Goal: Transaction & Acquisition: Purchase product/service

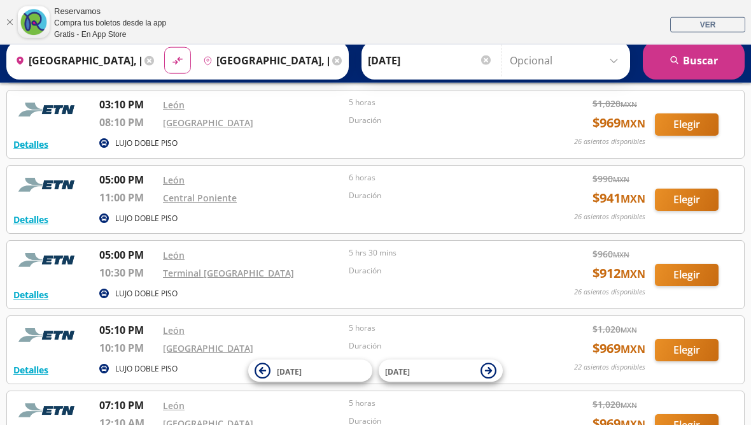
scroll to position [768, 0]
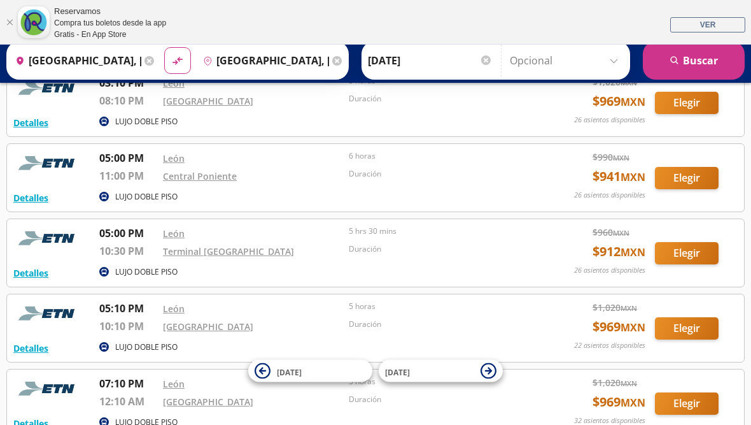
click at [690, 176] on button "Elegir" at bounding box center [687, 178] width 64 height 22
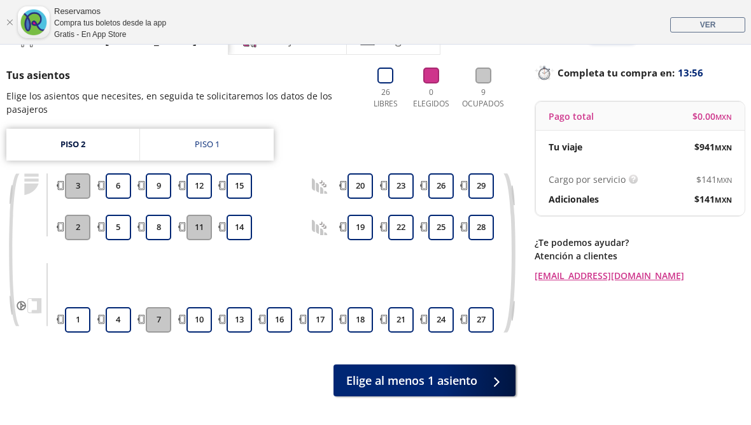
scroll to position [106, 0]
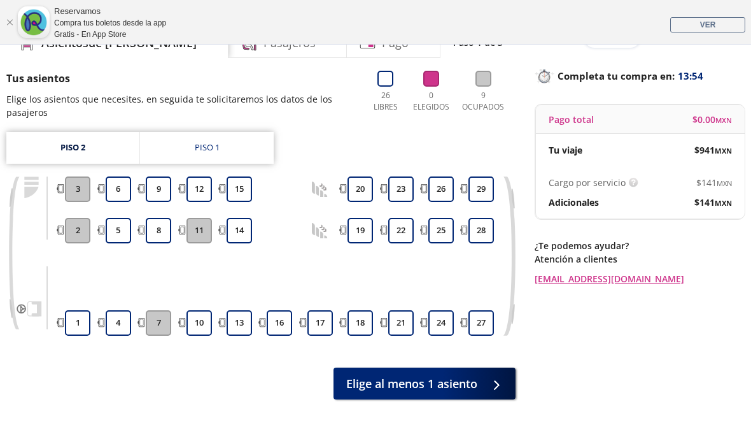
click at [274, 323] on button "16" at bounding box center [279, 322] width 25 height 25
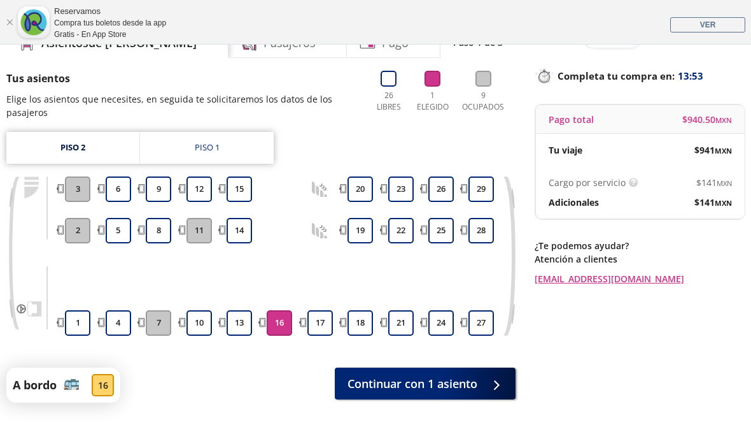
click at [462, 381] on span "Continuar con 1 asiento" at bounding box center [413, 383] width 130 height 17
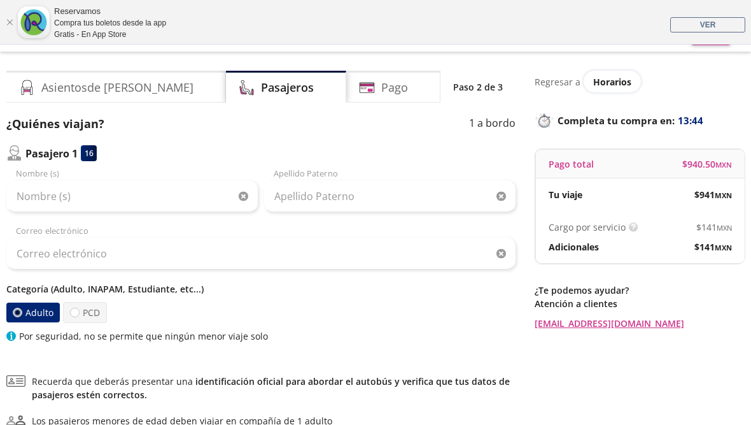
scroll to position [60, 0]
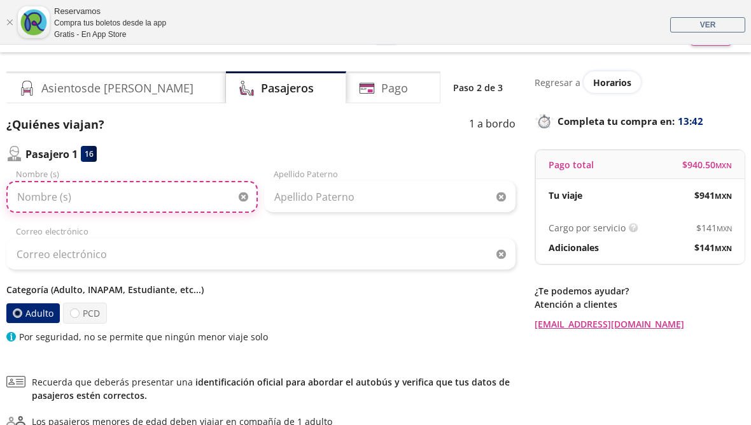
click at [129, 197] on input "Nombre (s)" at bounding box center [131, 197] width 251 height 32
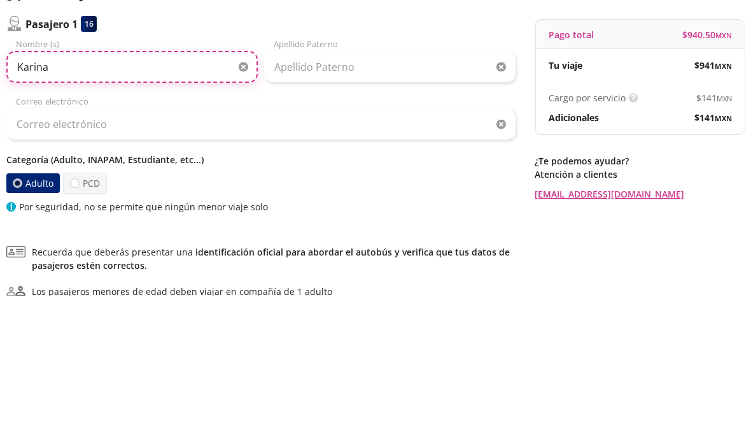
type input "Karina"
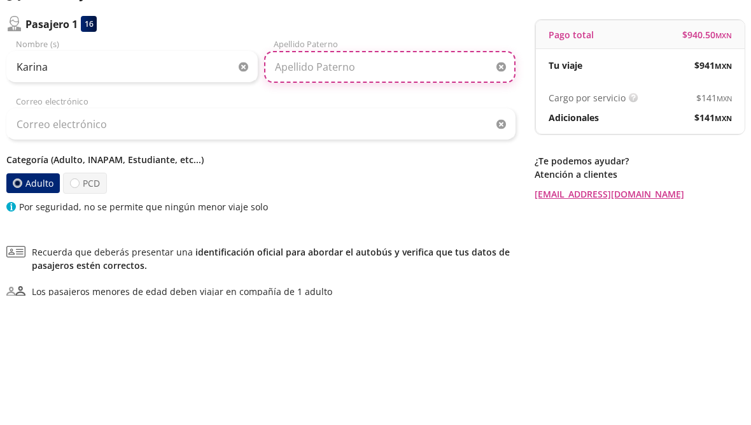
click at [360, 181] on input "Apellido Paterno" at bounding box center [389, 197] width 251 height 32
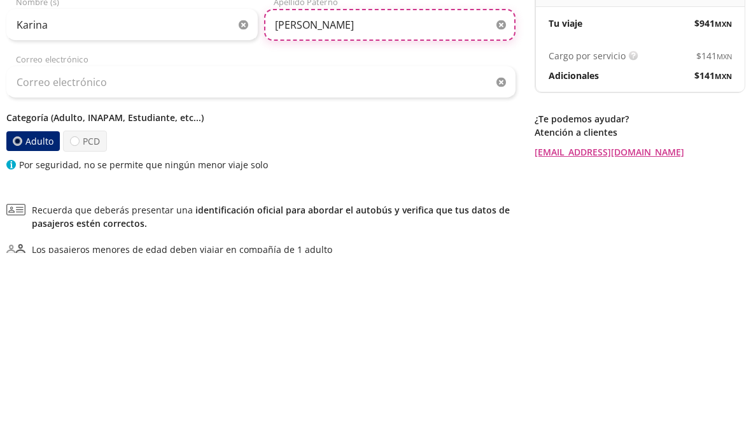
type input "Roldan"
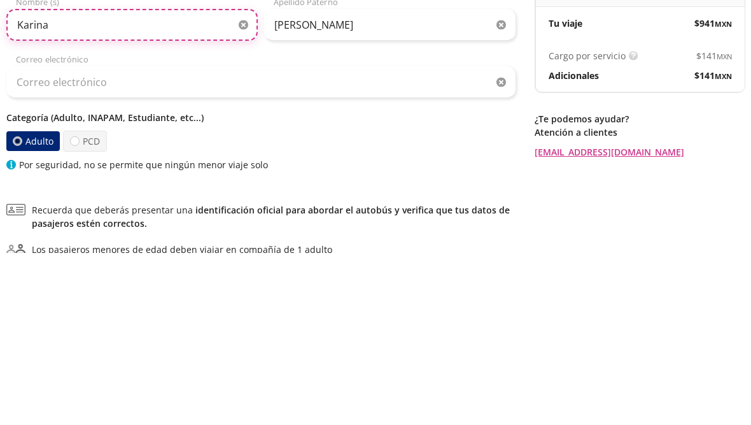
click at [69, 181] on input "Karina" at bounding box center [131, 197] width 251 height 32
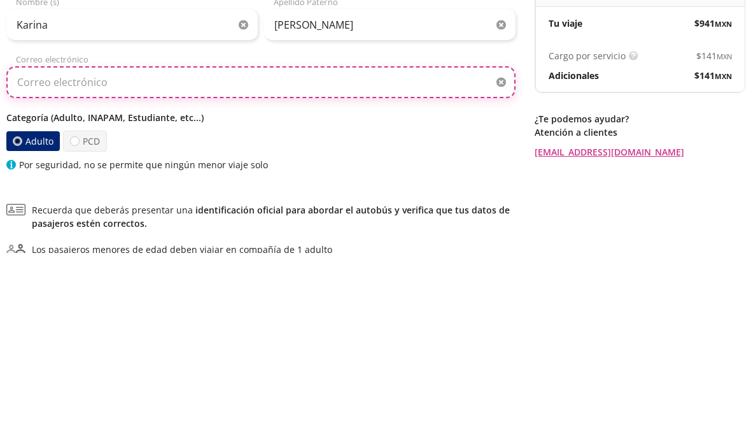
click at [73, 238] on input "Correo electrónico" at bounding box center [260, 254] width 509 height 32
type input "Bere.roldan17@gmail.com"
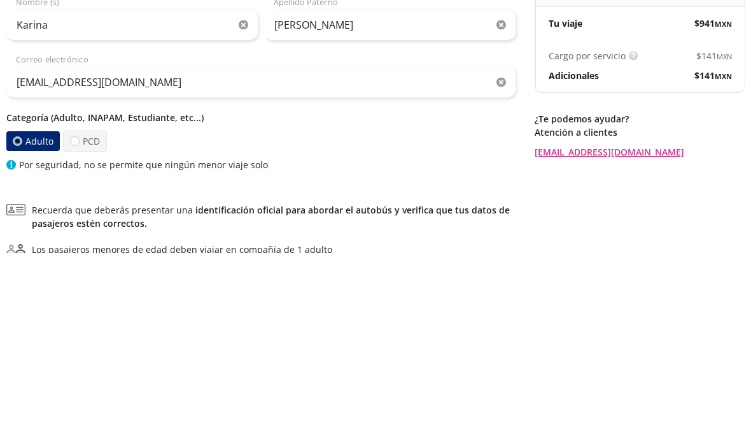
scroll to position [210, 0]
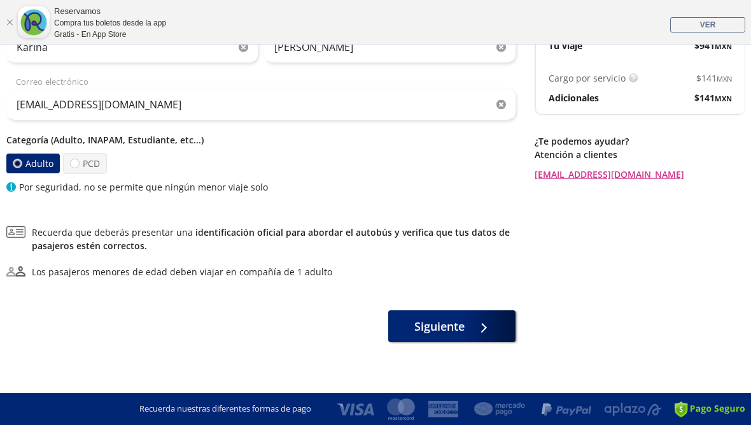
click at [441, 323] on span "Siguiente" at bounding box center [439, 326] width 50 height 17
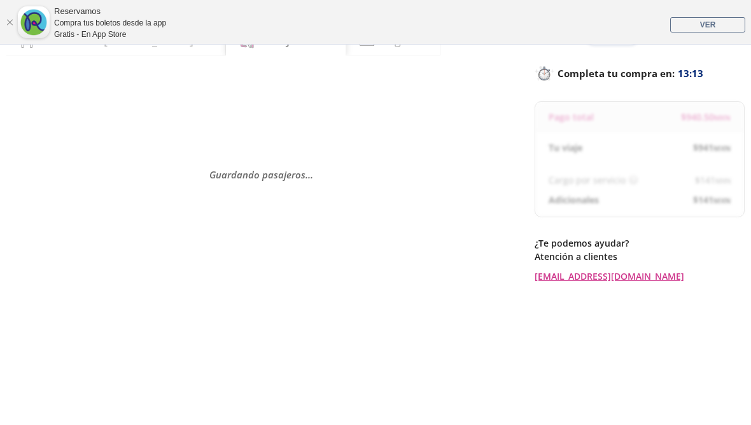
scroll to position [105, 0]
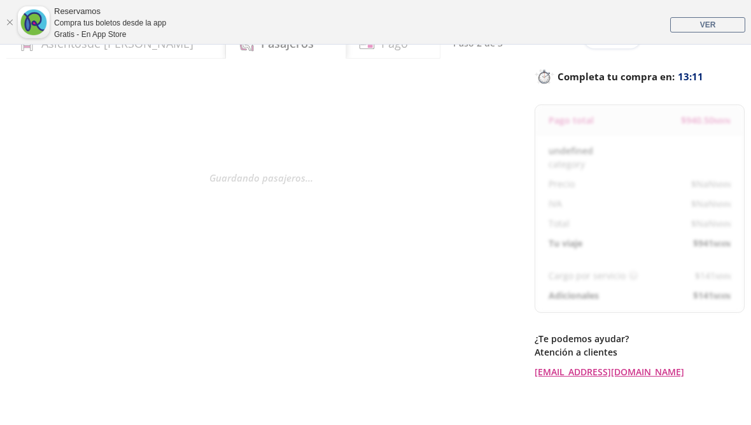
select select "MX"
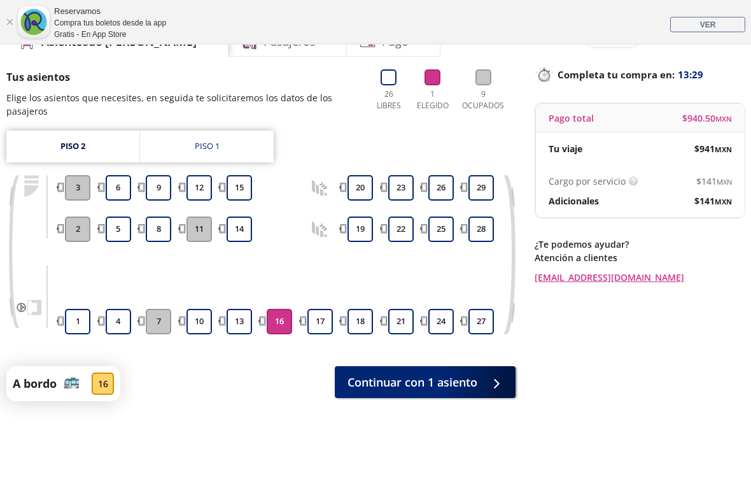
scroll to position [107, 0]
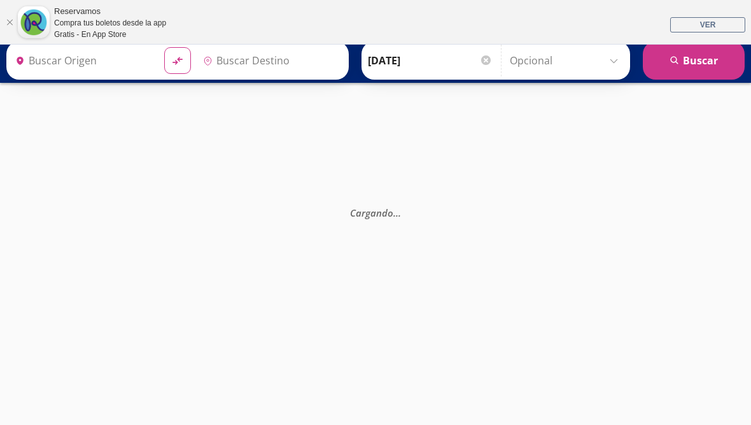
type input "Central del Norte, Distrito Federal"
type input "León, Guanajuato"
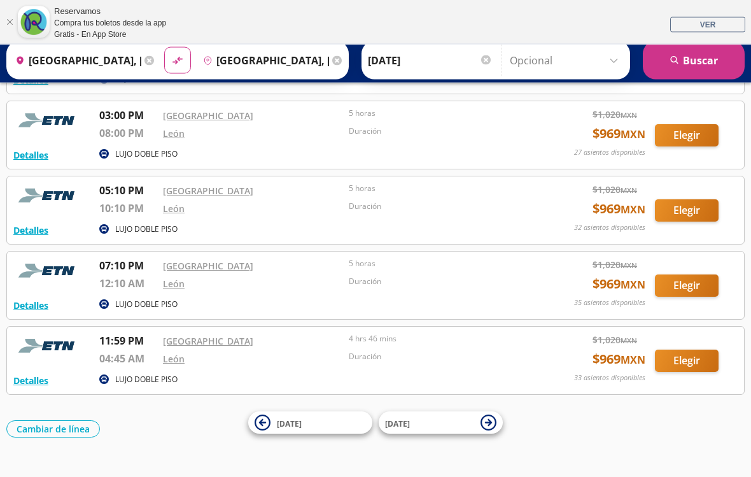
scroll to position [609, 0]
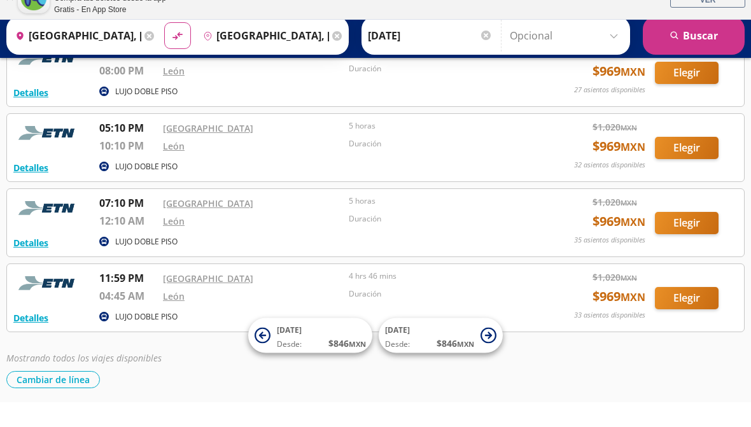
click at [683, 334] on div "Detalles LUJO DOBLE PISO 01:30 AM Central del Norte 06:30 AM León 5 horas Durac…" at bounding box center [375, 12] width 739 height 801
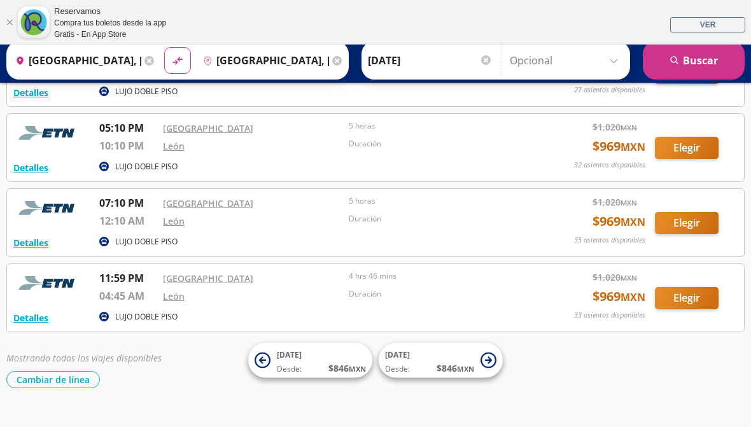
click at [681, 295] on button "Elegir" at bounding box center [687, 298] width 64 height 22
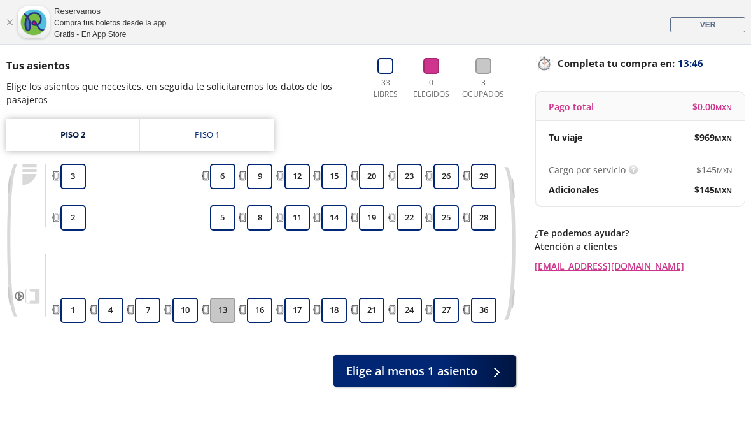
scroll to position [118, 0]
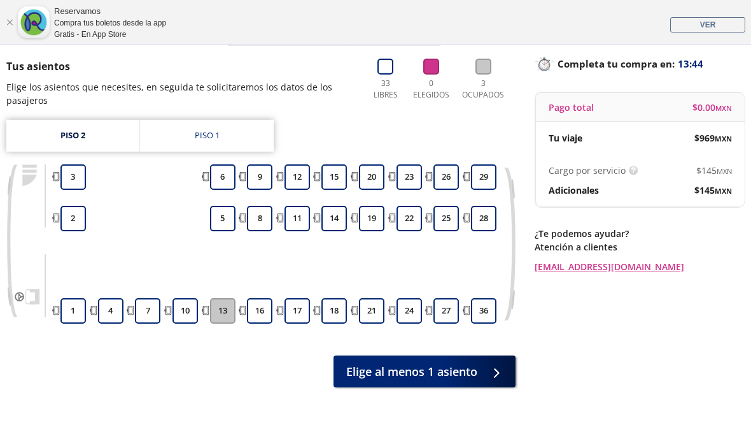
click at [442, 309] on button "27" at bounding box center [446, 310] width 25 height 25
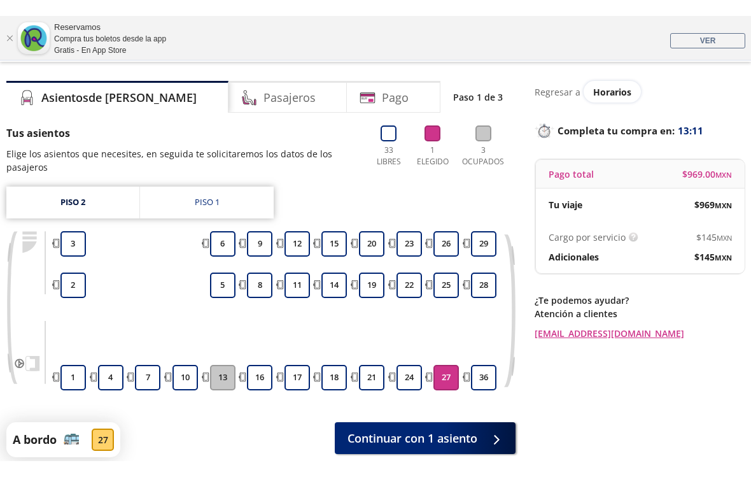
scroll to position [35, 0]
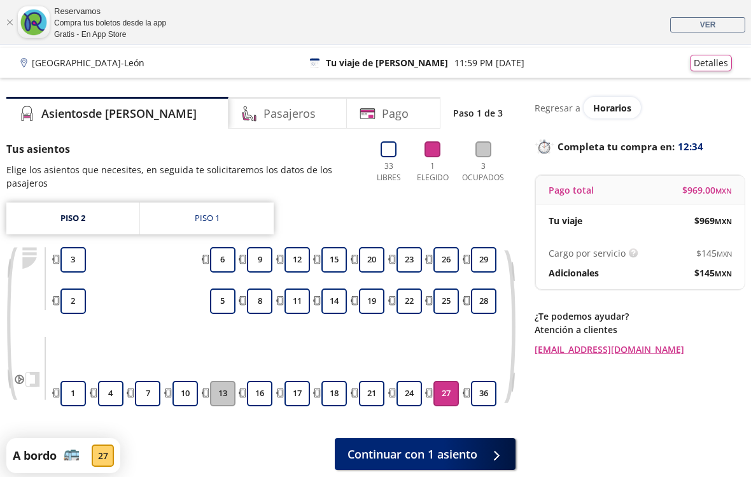
click at [336, 388] on button "18" at bounding box center [334, 393] width 25 height 25
click at [446, 393] on button "27" at bounding box center [446, 393] width 25 height 25
click at [450, 394] on button "27" at bounding box center [446, 393] width 25 height 25
click at [337, 392] on button "18" at bounding box center [334, 393] width 25 height 25
click at [332, 387] on button "18" at bounding box center [334, 393] width 25 height 25
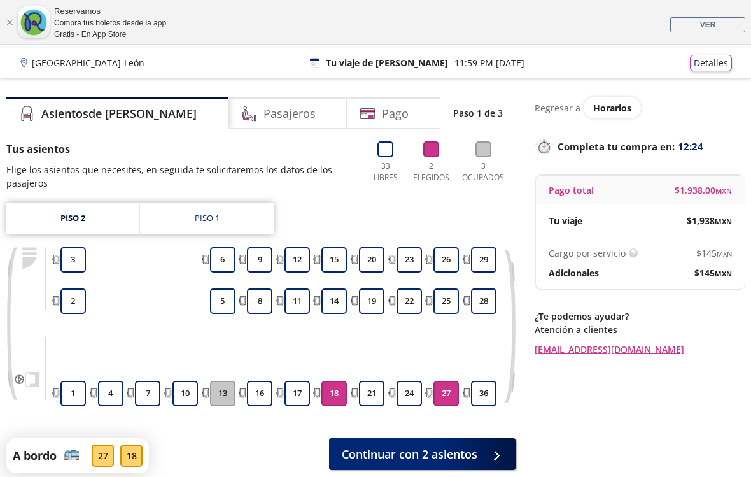
click at [331, 391] on button "18" at bounding box center [334, 393] width 25 height 25
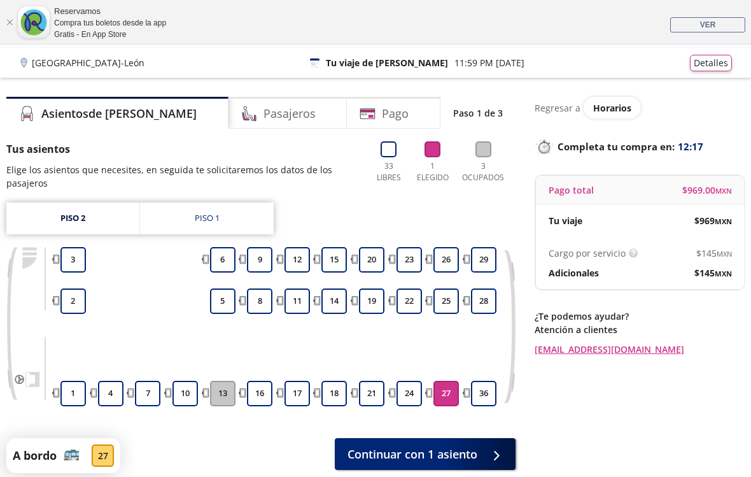
click at [410, 391] on button "24" at bounding box center [409, 393] width 25 height 25
click at [451, 396] on button "27" at bounding box center [446, 393] width 25 height 25
click at [446, 392] on button "27" at bounding box center [446, 393] width 25 height 25
click at [410, 396] on button "24" at bounding box center [409, 393] width 25 height 25
click at [455, 424] on span "Continuar con 1 asiento" at bounding box center [413, 454] width 130 height 17
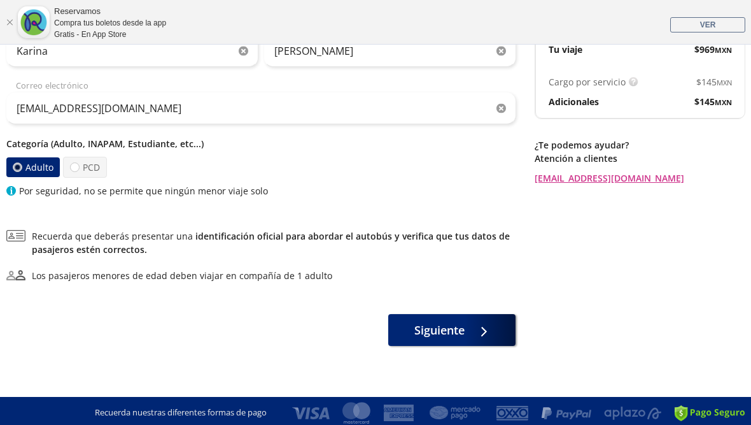
scroll to position [210, 0]
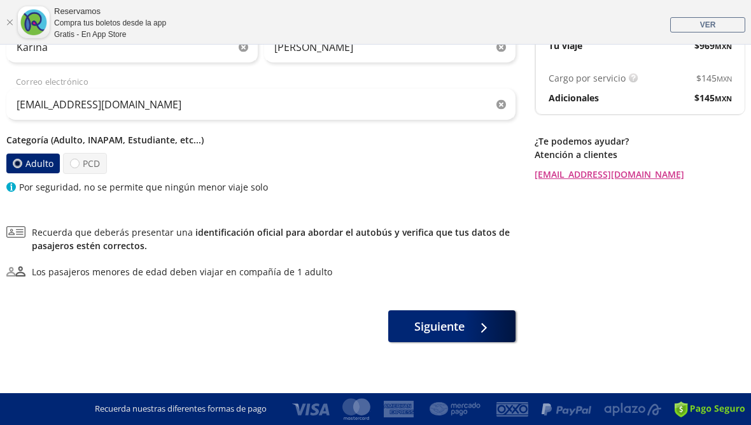
click at [428, 323] on span "Siguiente" at bounding box center [439, 326] width 50 height 17
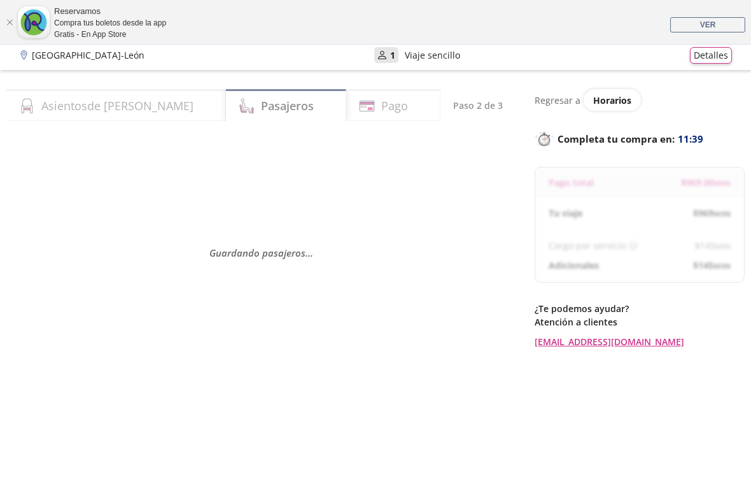
scroll to position [43, 0]
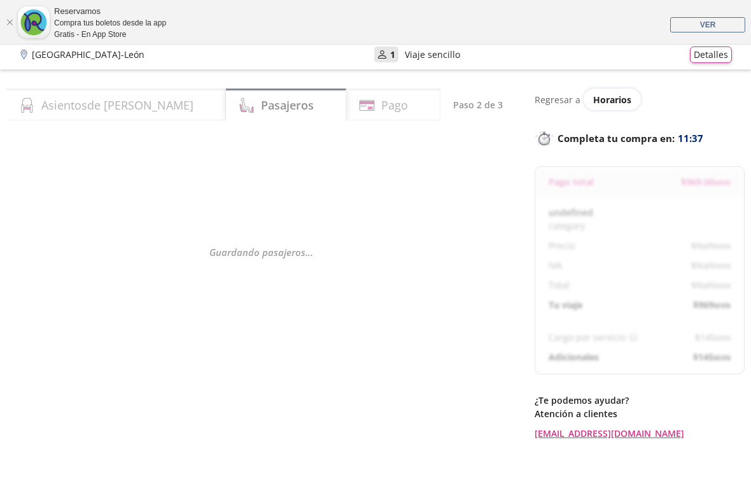
select select "MX"
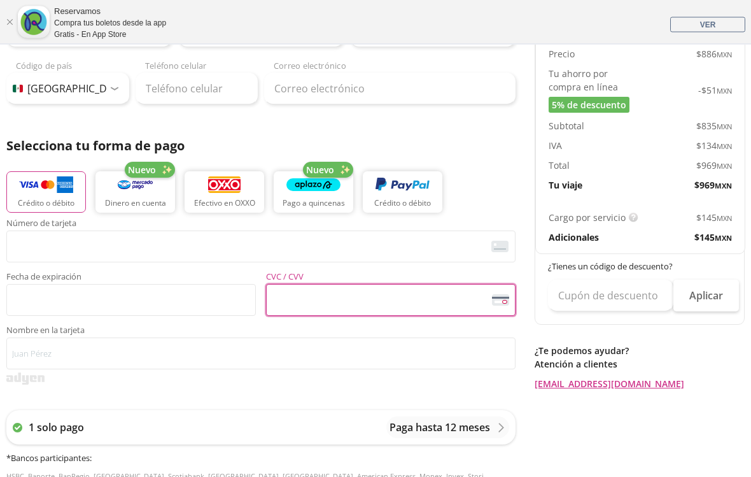
scroll to position [237, 0]
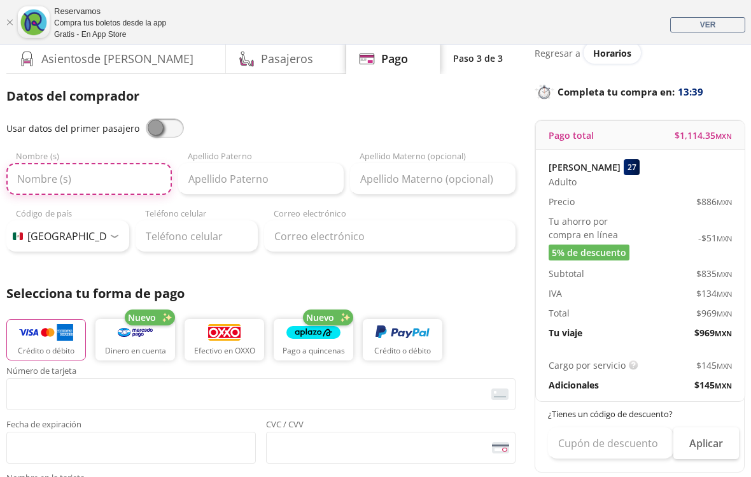
click at [159, 176] on input "Nombre (s)" at bounding box center [89, 179] width 166 height 32
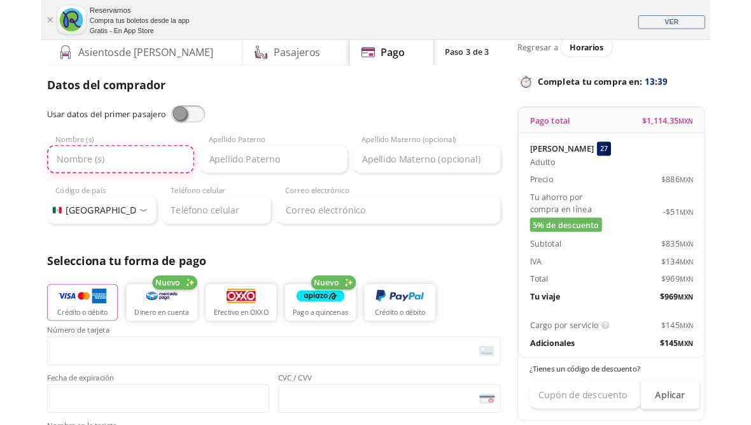
scroll to position [89, 0]
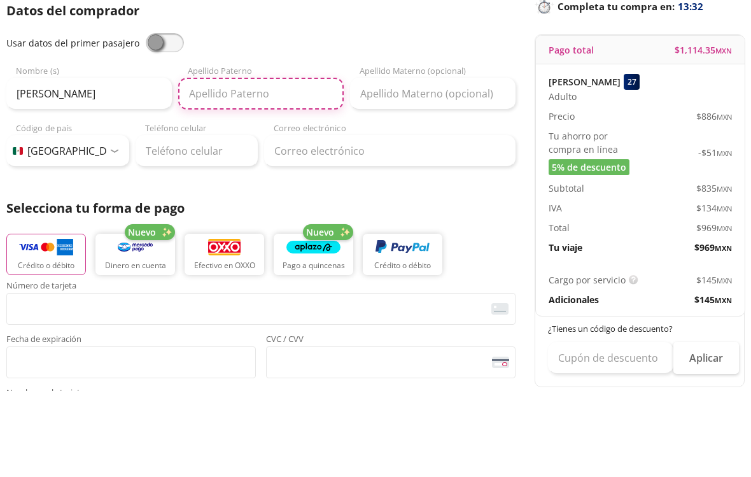
click at [223, 164] on input "Apellido Paterno" at bounding box center [261, 180] width 166 height 32
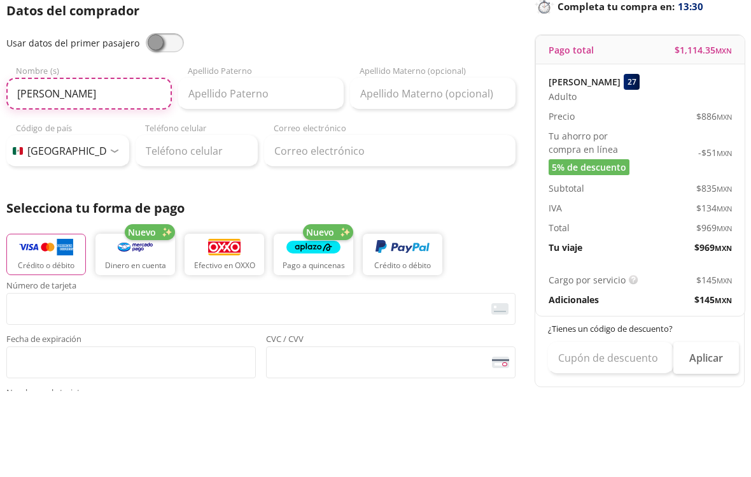
click at [95, 164] on input "[PERSON_NAME]" at bounding box center [89, 180] width 166 height 32
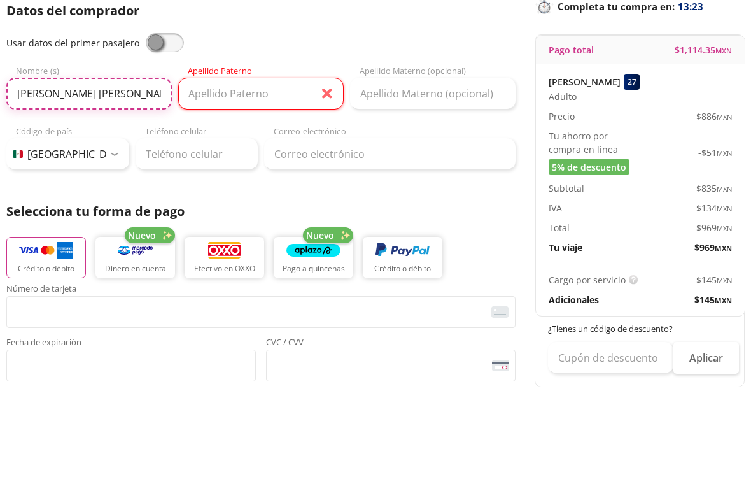
type input "Karina Berenice"
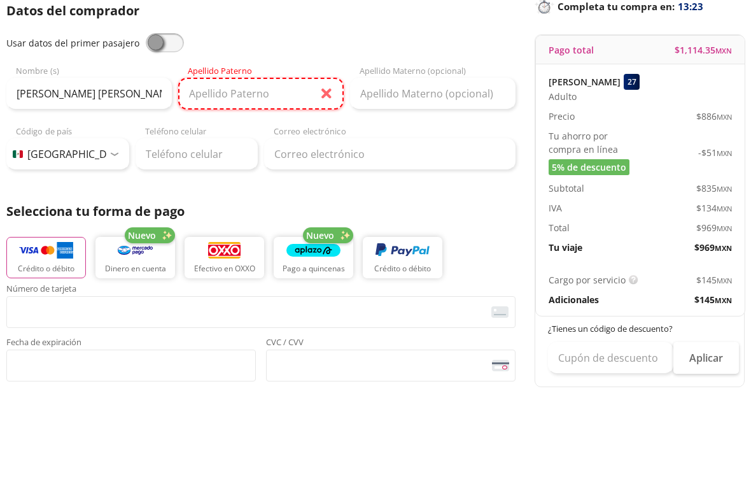
click at [206, 164] on input "Apellido Paterno" at bounding box center [261, 180] width 166 height 32
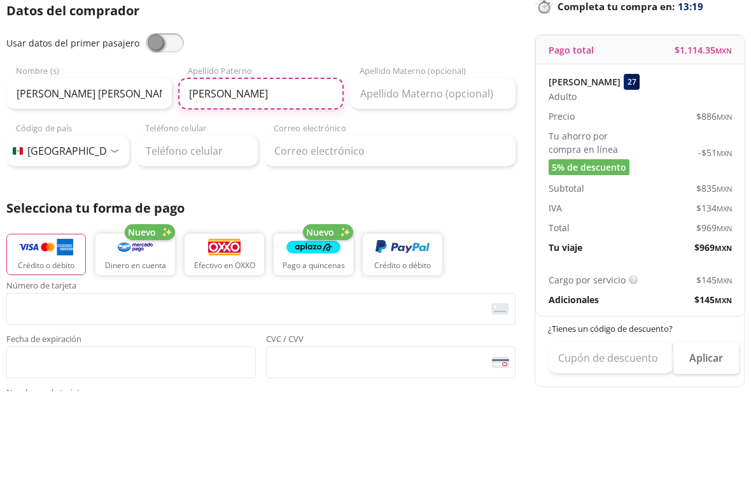
type input "Roldán"
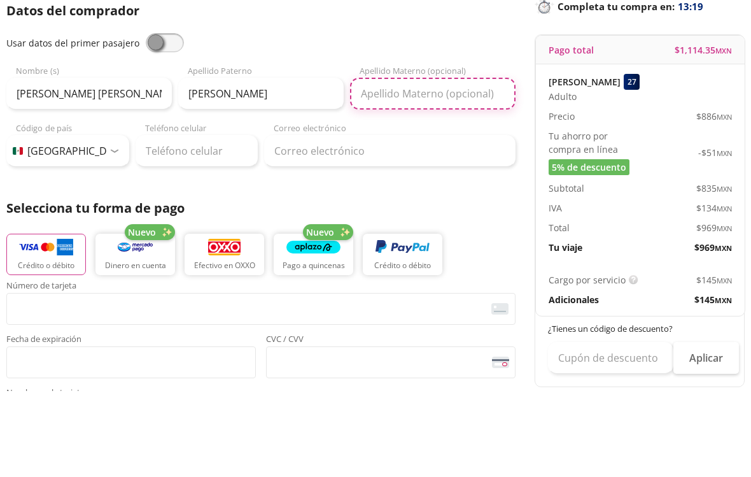
click at [455, 164] on input "Apellido Materno (opcional)" at bounding box center [433, 180] width 166 height 32
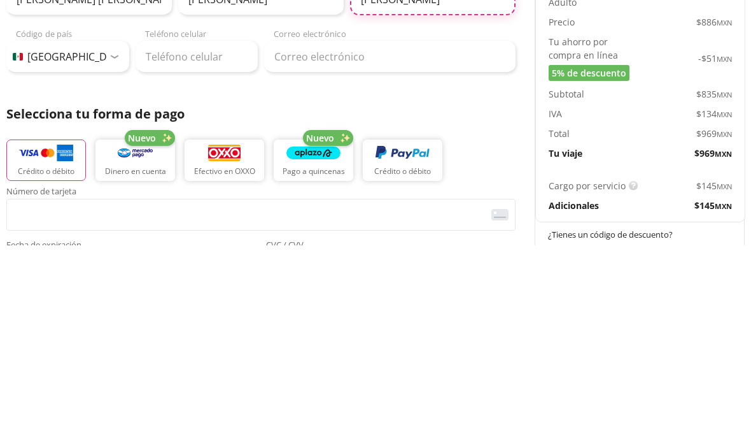
type input "Montaño"
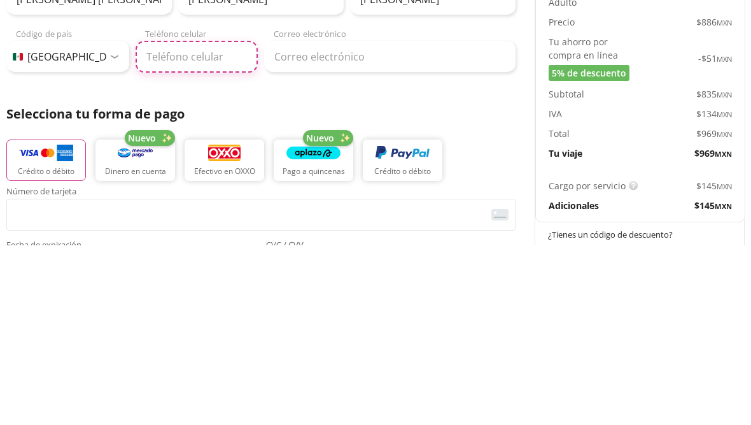
click at [186, 221] on input "Teléfono celular" at bounding box center [197, 237] width 123 height 32
type input "55 8244 2406"
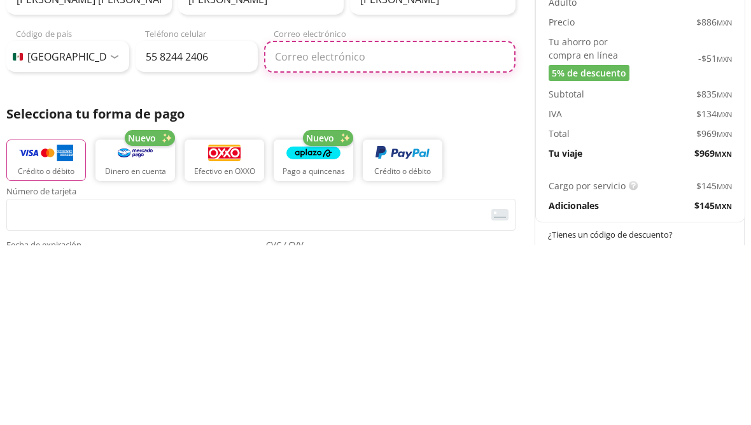
click at [309, 221] on input "Correo electrónico" at bounding box center [389, 237] width 251 height 32
type input "[EMAIL_ADDRESS][DOMAIN_NAME]"
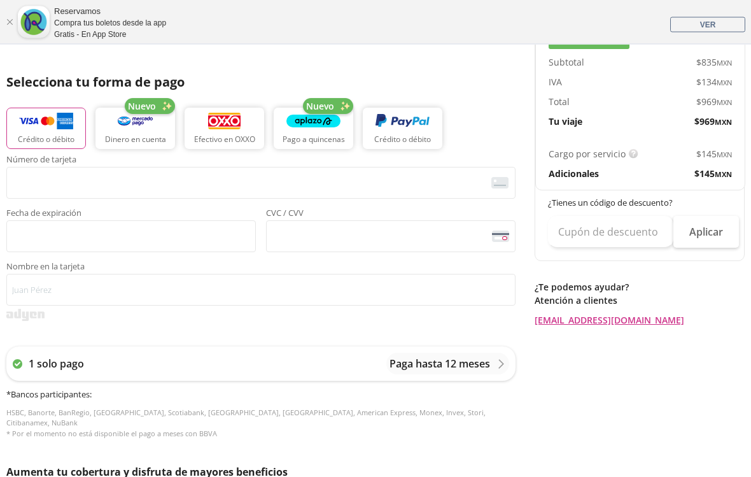
scroll to position [301, 0]
click at [53, 129] on img "button" at bounding box center [46, 120] width 54 height 19
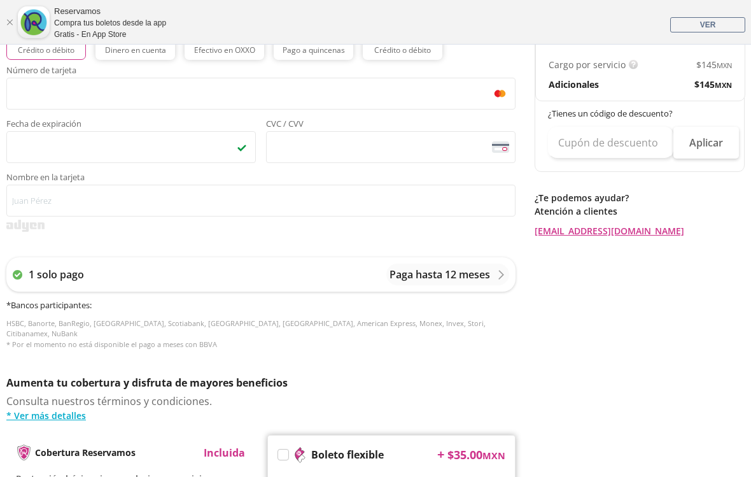
scroll to position [391, 0]
type input "Karina Roldn"
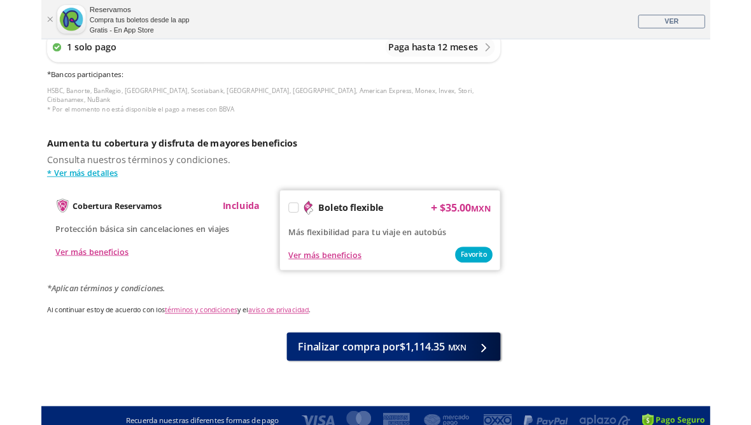
scroll to position [663, 0]
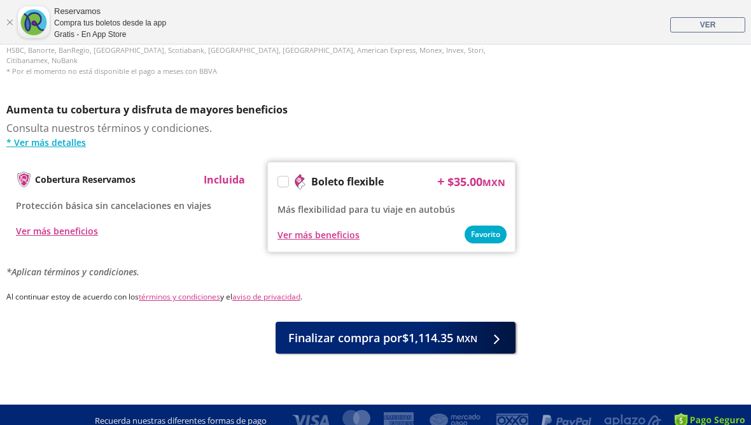
click at [442, 329] on span "Finalizar compra por $1,114.35 MXN" at bounding box center [382, 337] width 189 height 17
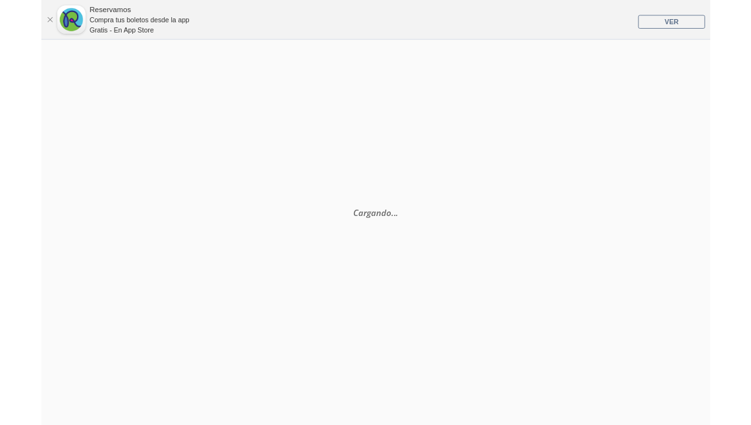
scroll to position [81, 0]
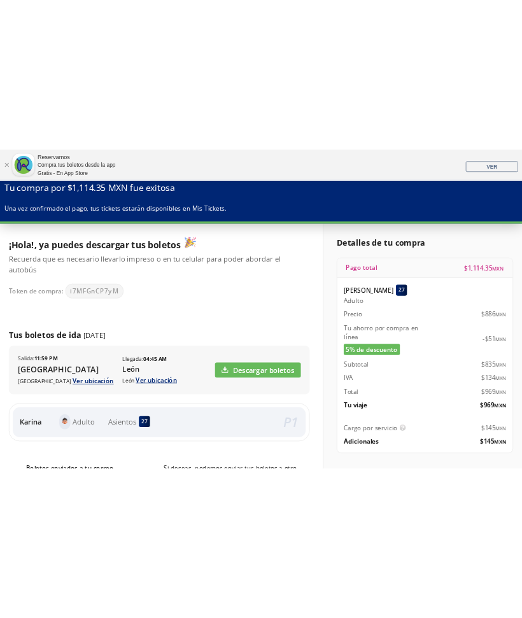
scroll to position [108, 0]
